Goal: Task Accomplishment & Management: Manage account settings

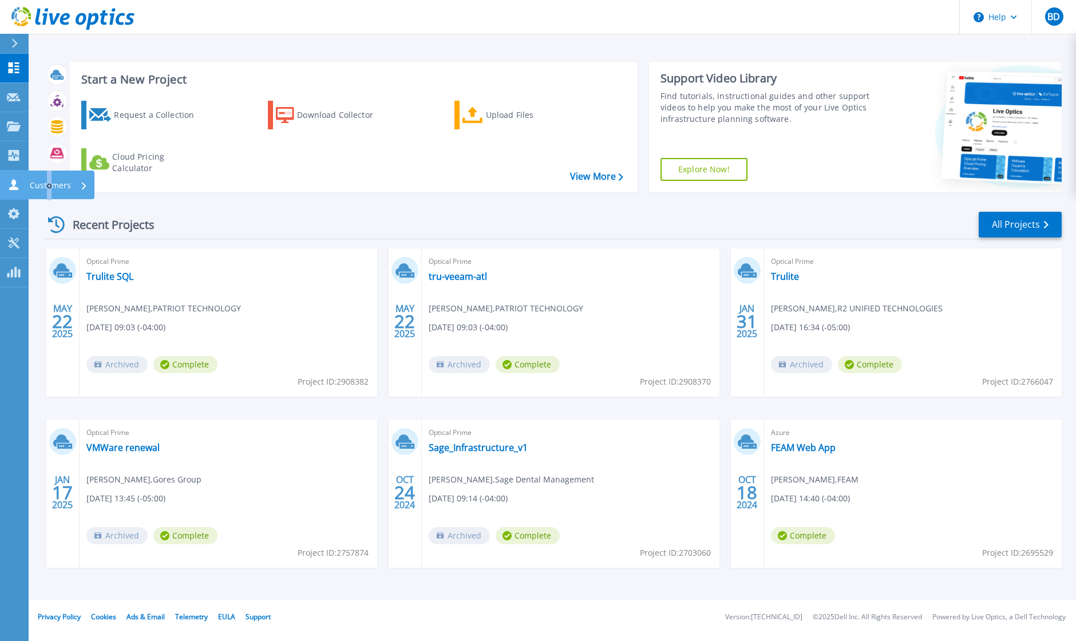
click at [49, 184] on p "Customers" at bounding box center [50, 186] width 41 height 30
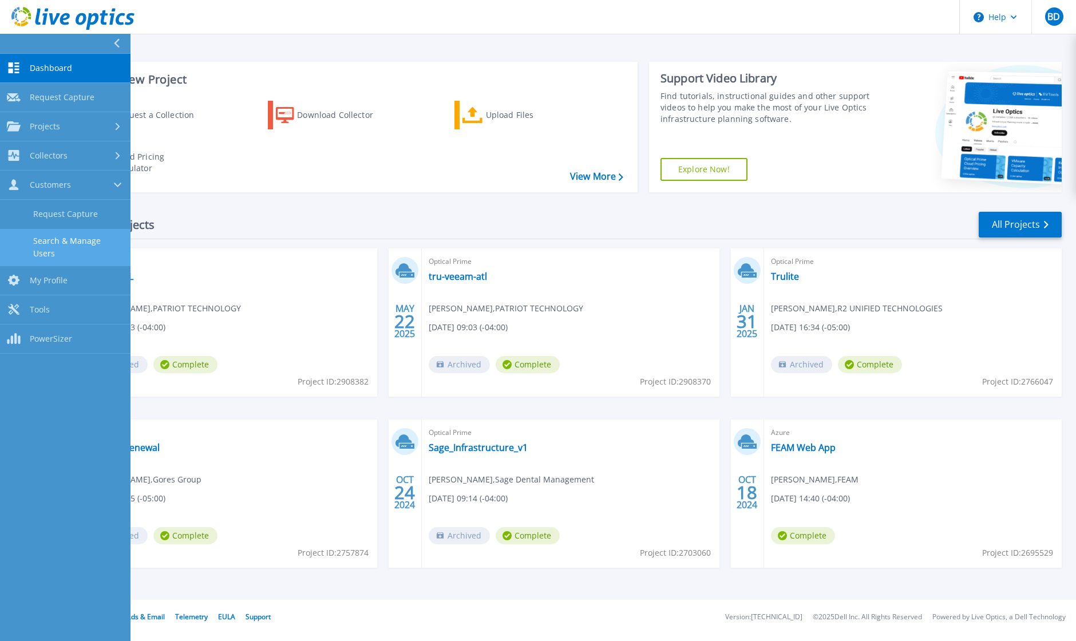
click at [77, 241] on link "Search & Manage Users" at bounding box center [65, 247] width 131 height 37
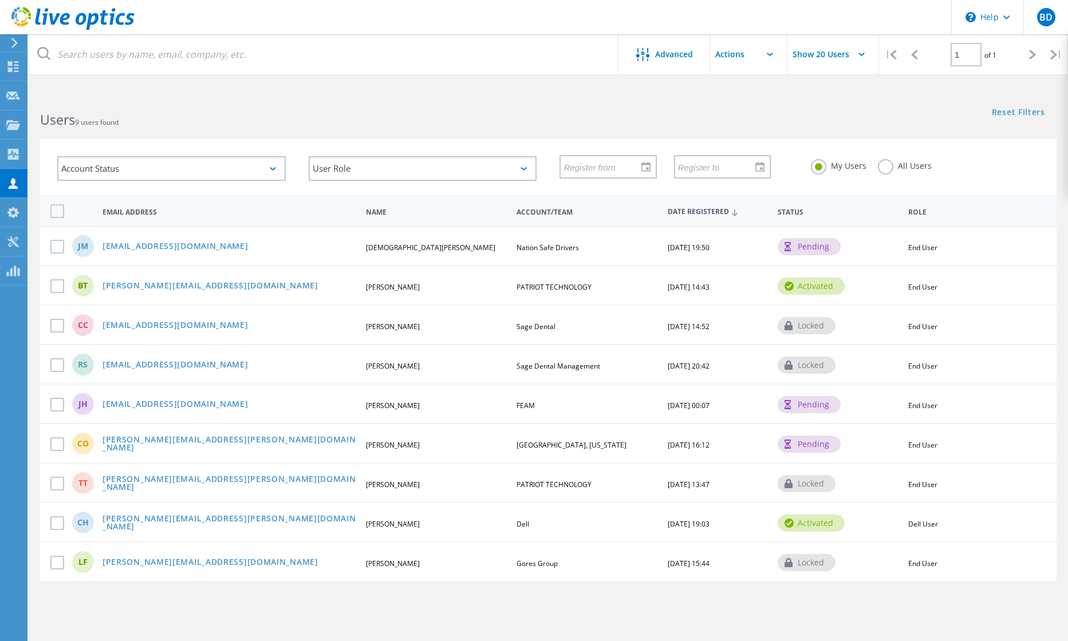
click at [814, 250] on div "pending" at bounding box center [809, 246] width 63 height 17
click at [520, 169] on icon at bounding box center [523, 168] width 6 height 3
click at [521, 167] on icon at bounding box center [523, 168] width 6 height 3
click at [527, 111] on h2 "Users 9 users found" at bounding box center [288, 120] width 496 height 19
click at [667, 53] on span "Advanced" at bounding box center [674, 54] width 38 height 8
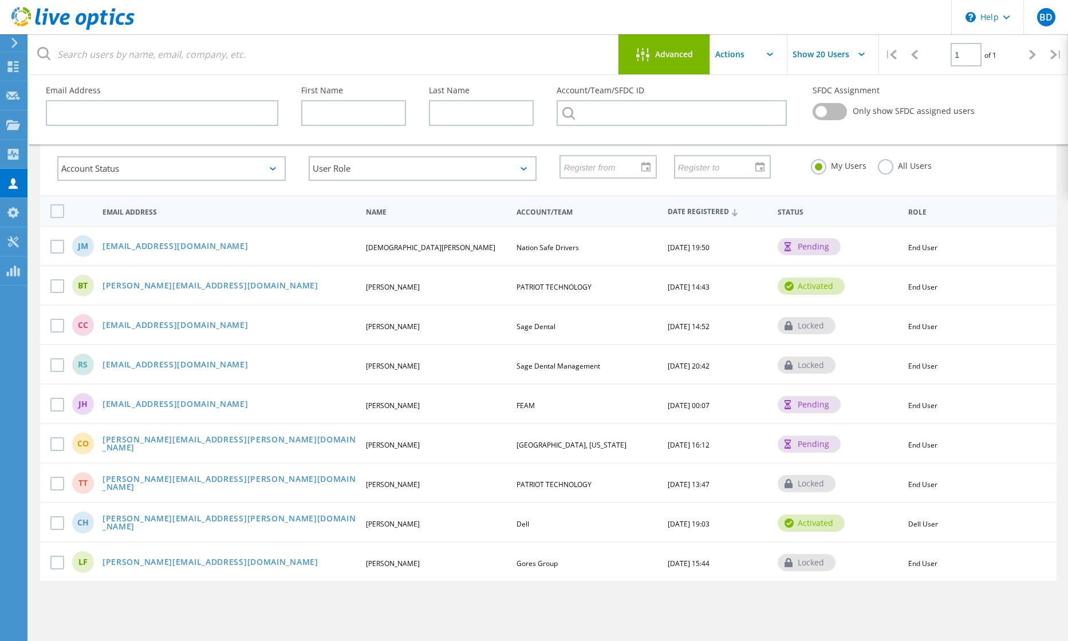
click at [773, 54] on input "text" at bounding box center [767, 54] width 115 height 40
click at [822, 53] on input "Show 20 Users" at bounding box center [844, 54] width 115 height 40
click at [828, 19] on header "\n Help Explore Helpful Articles Contact Support BD Channel Partner [PERSON_NAM…" at bounding box center [534, 17] width 1068 height 34
click at [171, 250] on link "[EMAIL_ADDRESS][DOMAIN_NAME]" at bounding box center [175, 247] width 146 height 10
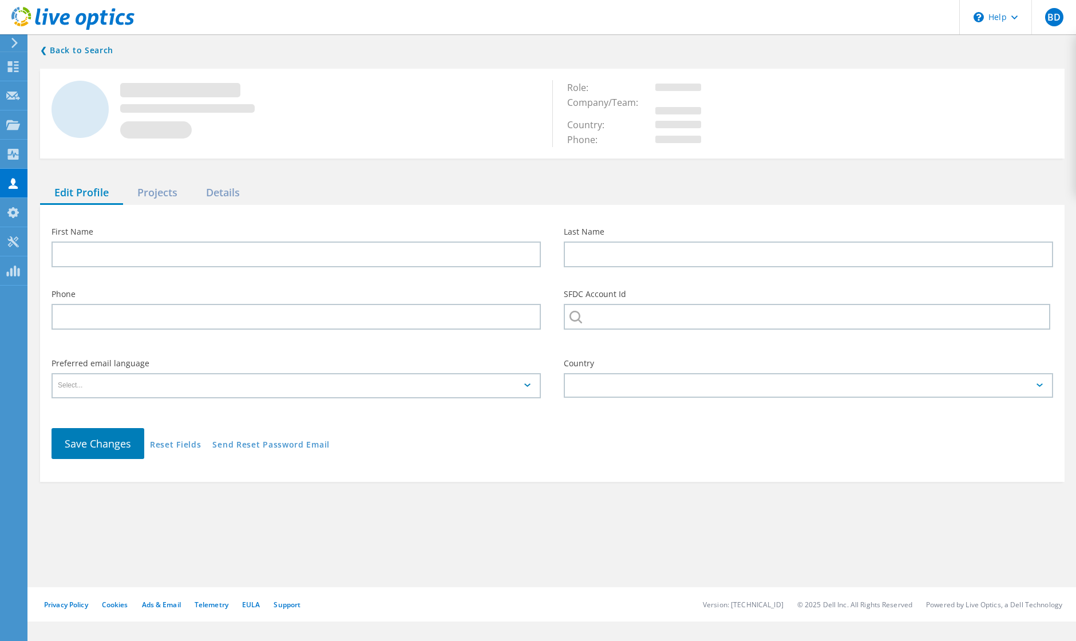
type input "[DEMOGRAPHIC_DATA]"
type input "Melo"
type input "Nation Safe Drivers"
type input "English"
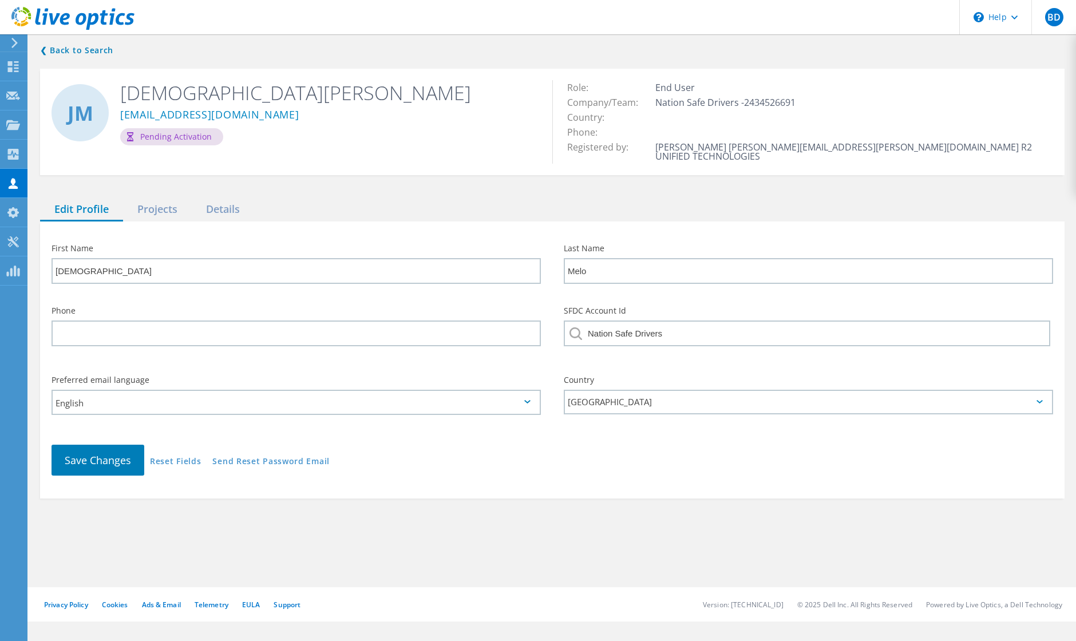
click at [169, 140] on div "Pending Activation" at bounding box center [171, 136] width 103 height 17
click at [166, 201] on div "Projects" at bounding box center [157, 209] width 69 height 23
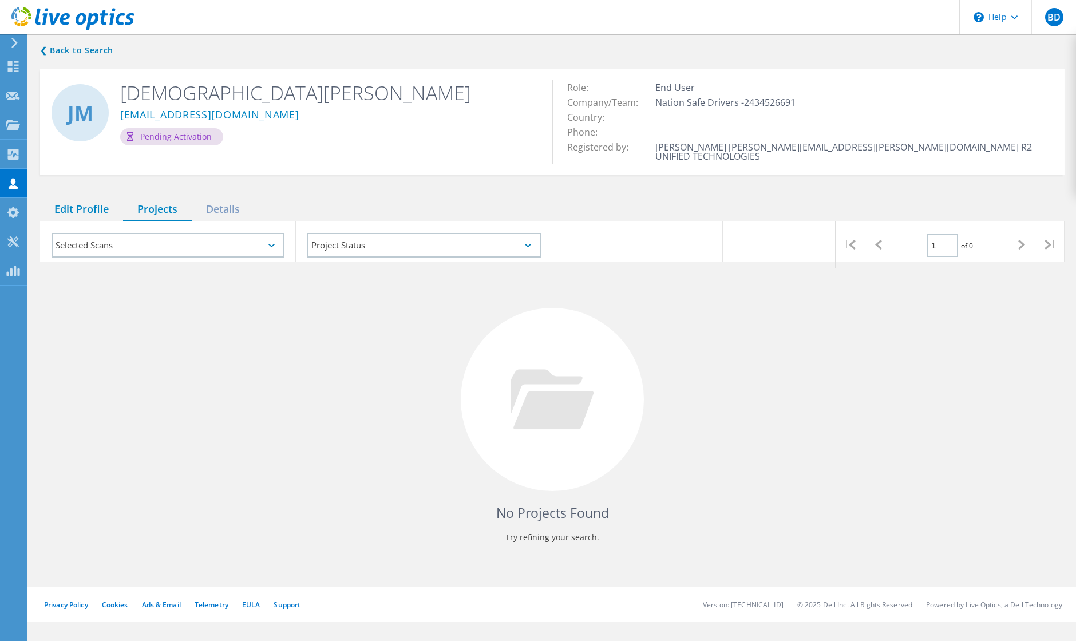
click at [81, 199] on div "Edit Profile" at bounding box center [81, 209] width 83 height 23
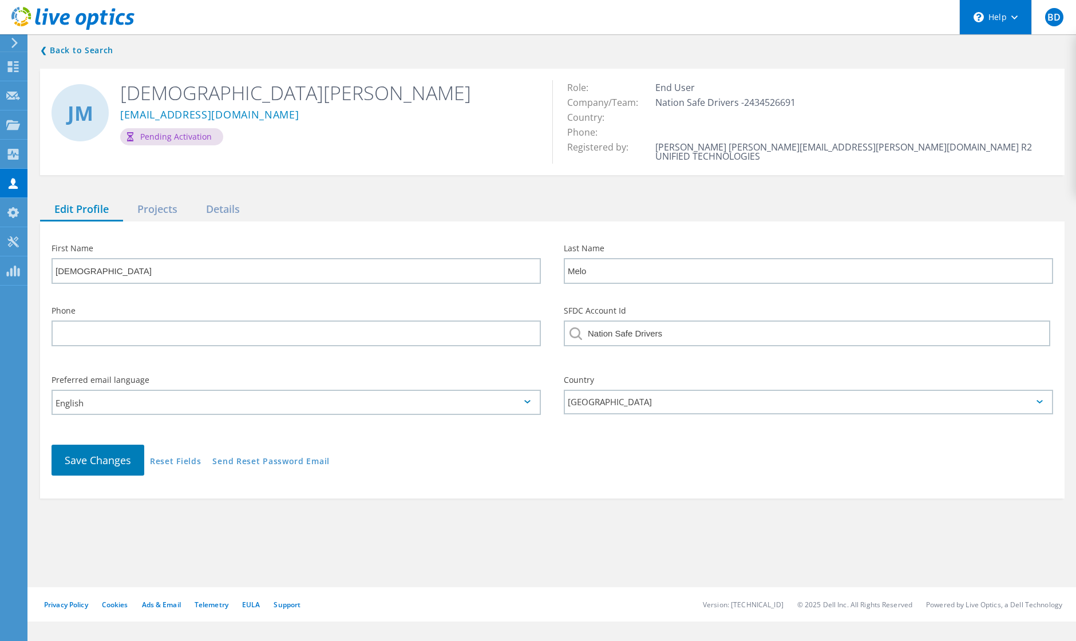
click at [991, 17] on div "\n Help" at bounding box center [996, 17] width 72 height 34
click at [1001, 48] on link "Explore Helpful Articles" at bounding box center [1024, 49] width 128 height 28
